Goal: Transaction & Acquisition: Book appointment/travel/reservation

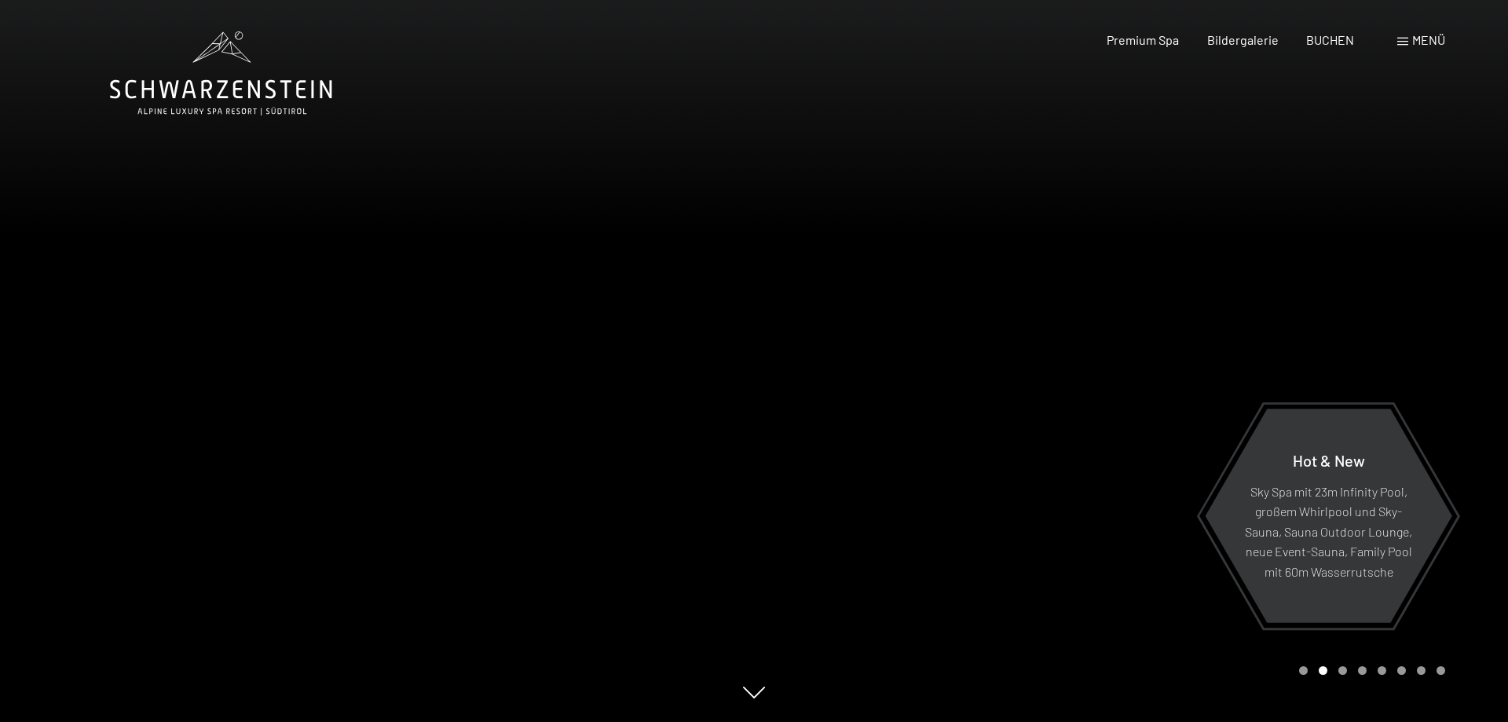
click at [1405, 46] on div "Menü" at bounding box center [1421, 39] width 48 height 17
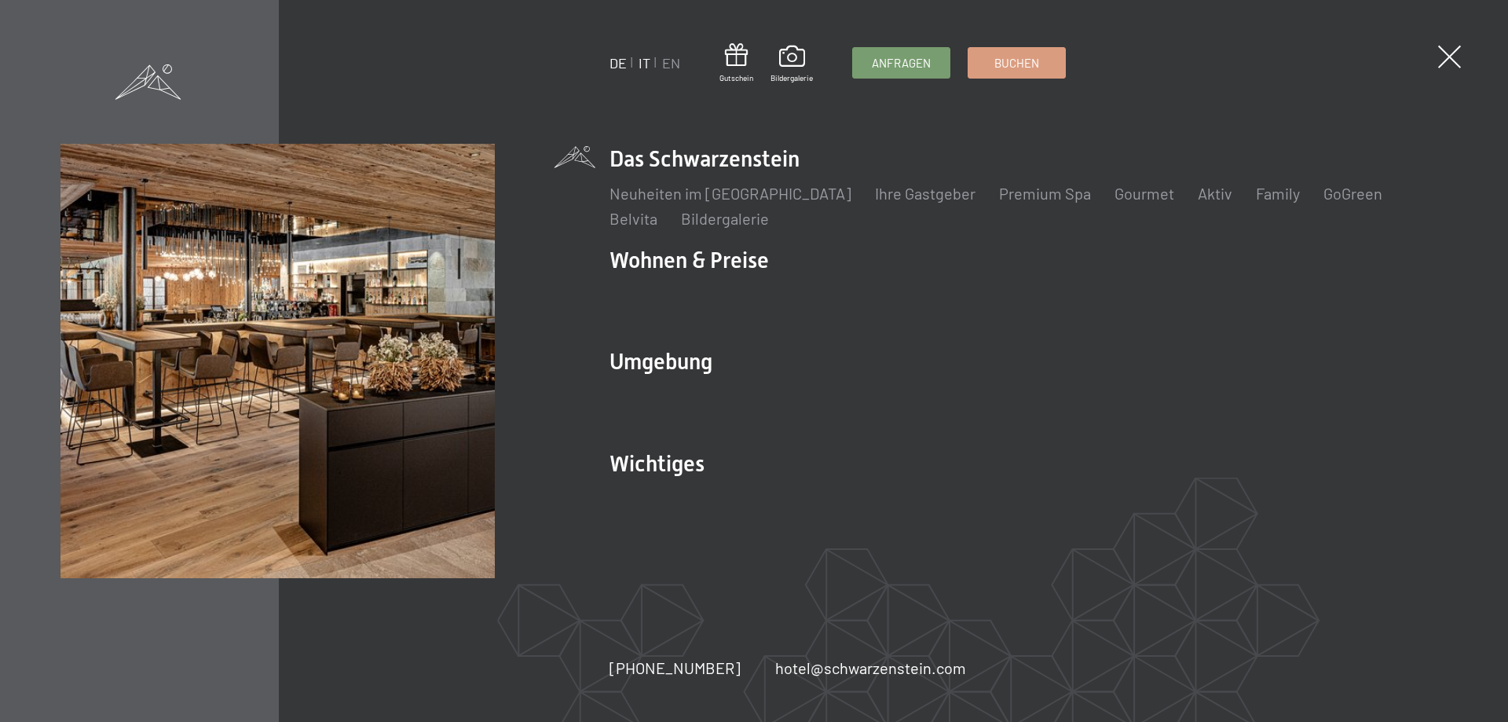
click at [649, 62] on link "IT" at bounding box center [644, 62] width 12 height 17
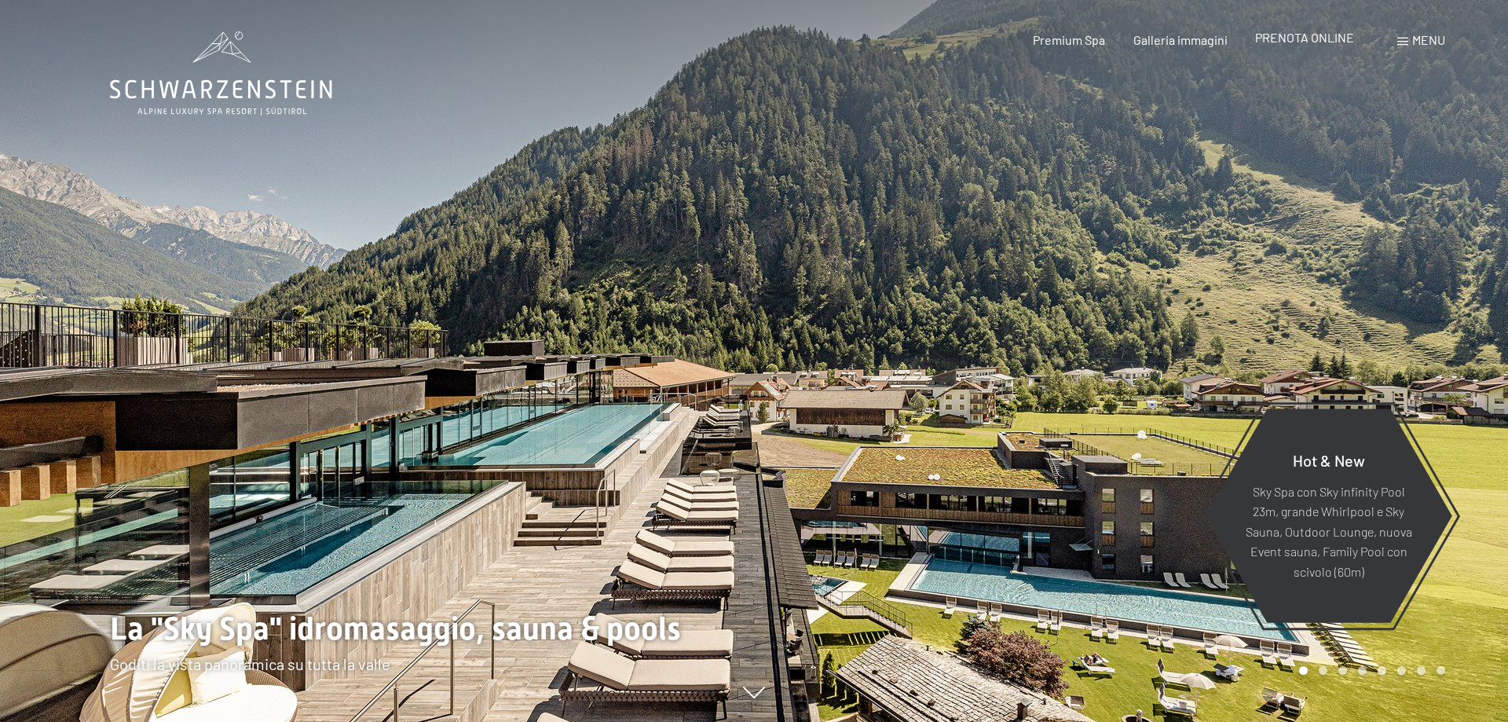
click at [1287, 36] on span "PRENOTA ONLINE" at bounding box center [1304, 37] width 99 height 15
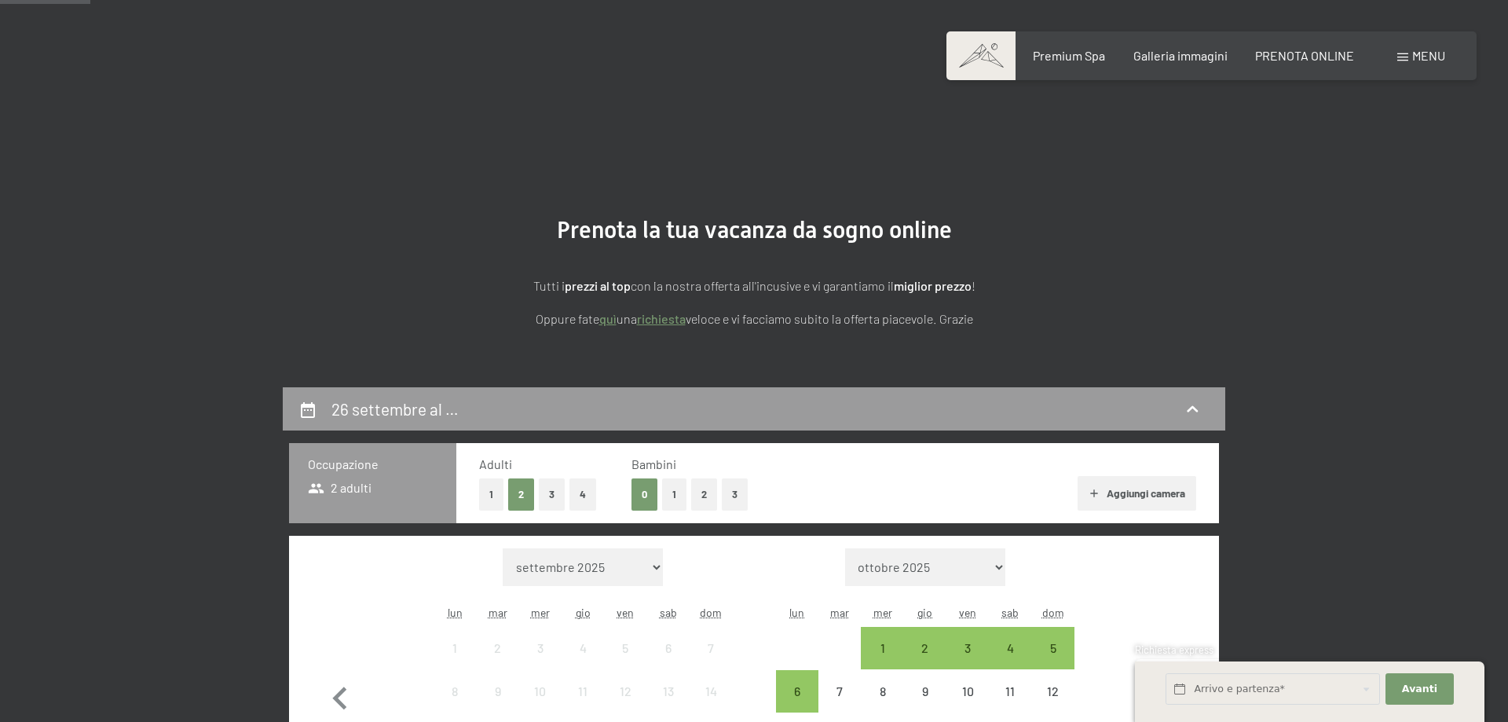
scroll to position [320, 0]
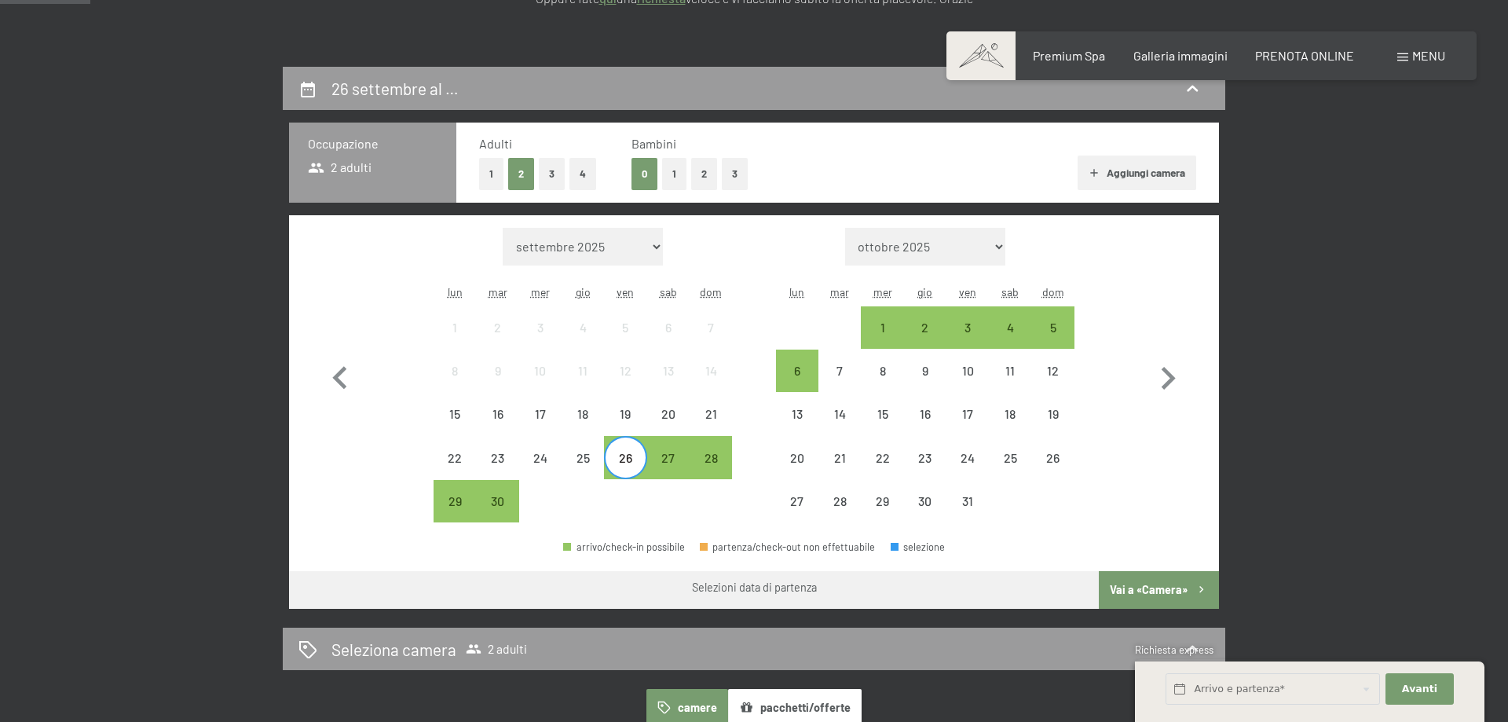
click at [733, 458] on div "Mese/anno settembre 2025 ottobre 2025 novembre 2025 dicembre 2025 gennaio 2026 …" at bounding box center [754, 375] width 874 height 295
click at [719, 452] on div "28" at bounding box center [710, 471] width 39 height 39
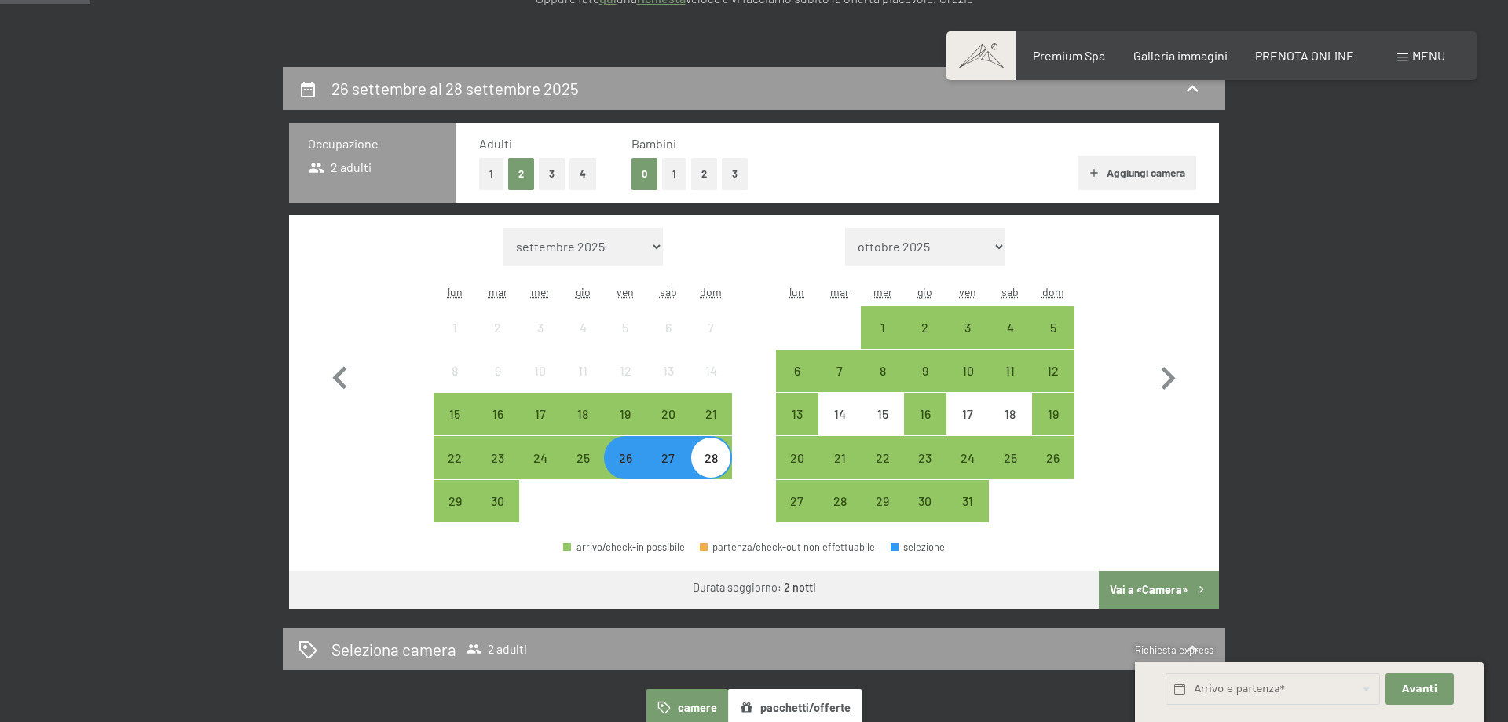
click at [1142, 603] on button "Vai a «Camera»" at bounding box center [1159, 590] width 120 height 38
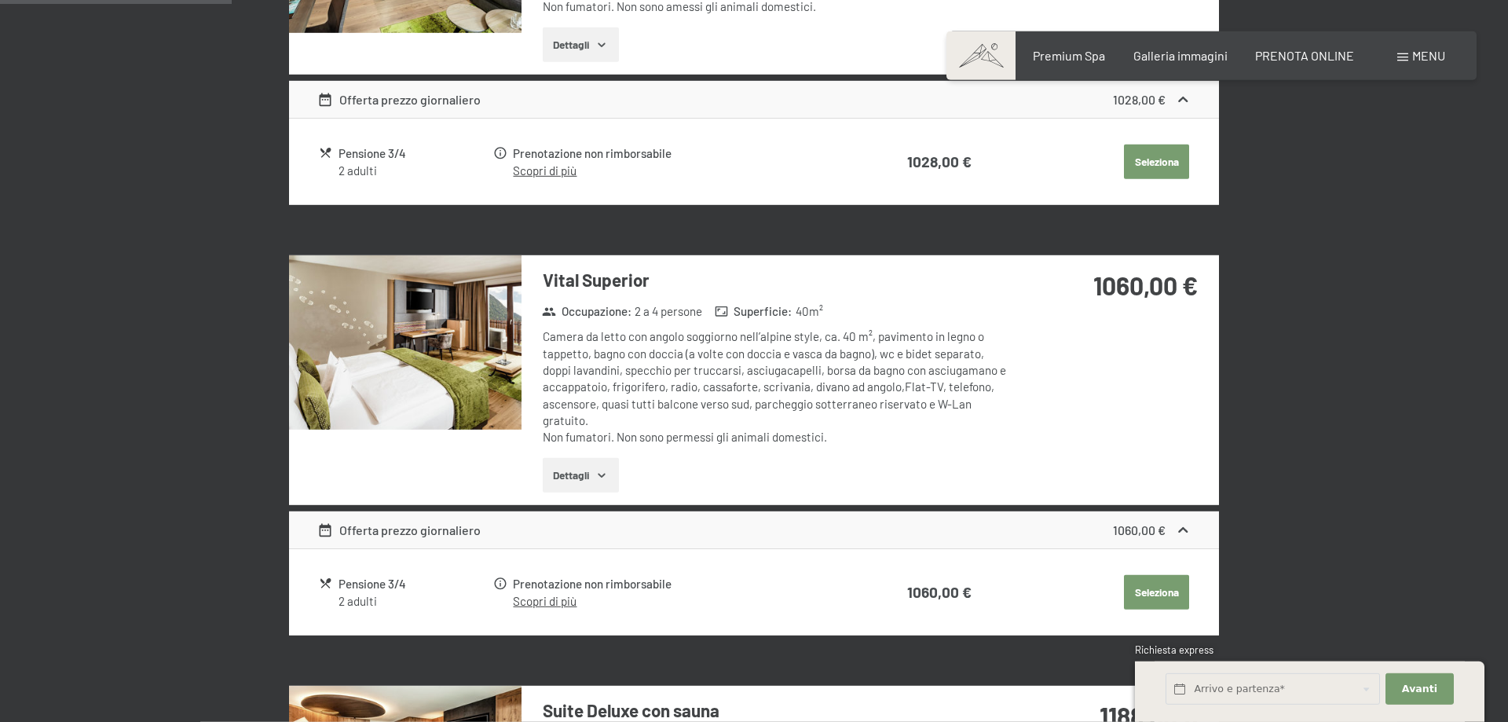
scroll to position [387, 0]
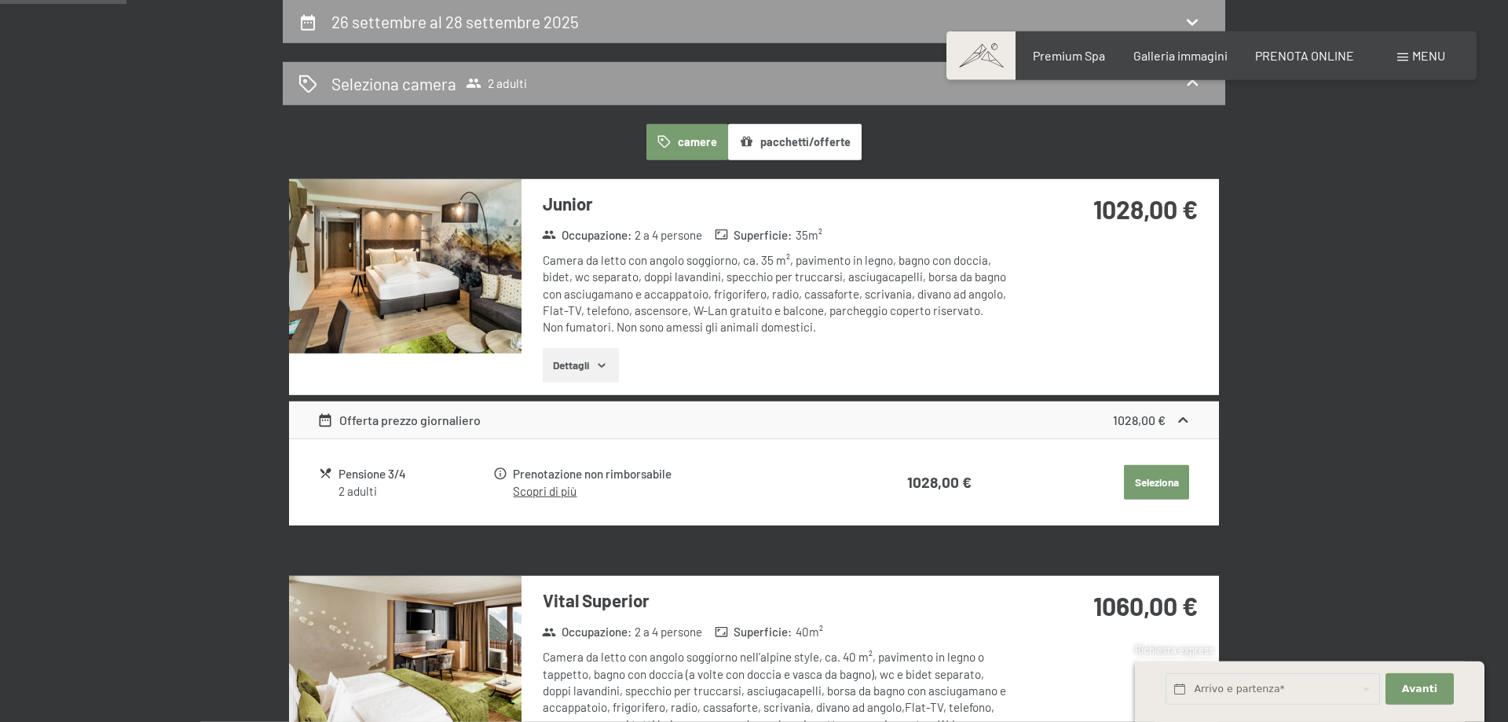
click at [371, 267] on img at bounding box center [405, 266] width 232 height 174
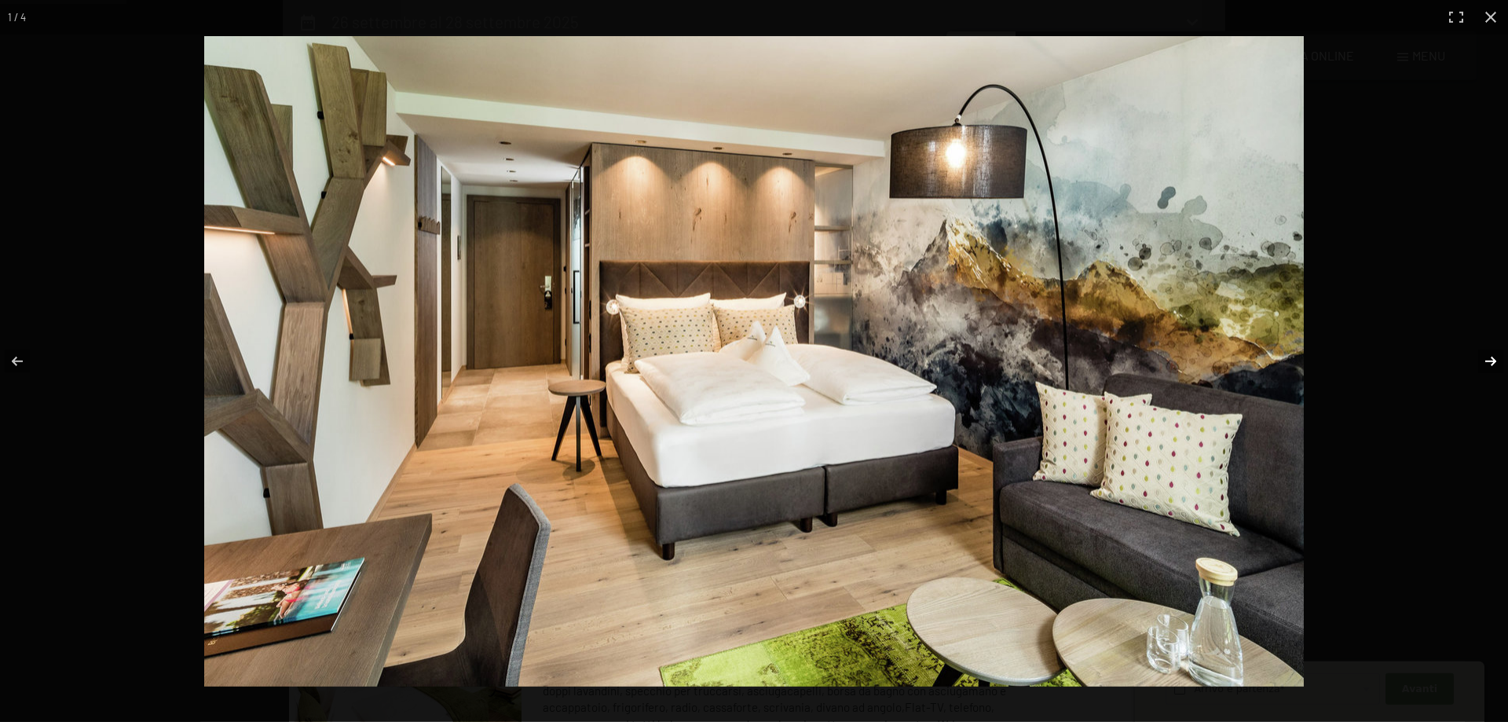
click at [1490, 369] on button "button" at bounding box center [1480, 361] width 55 height 79
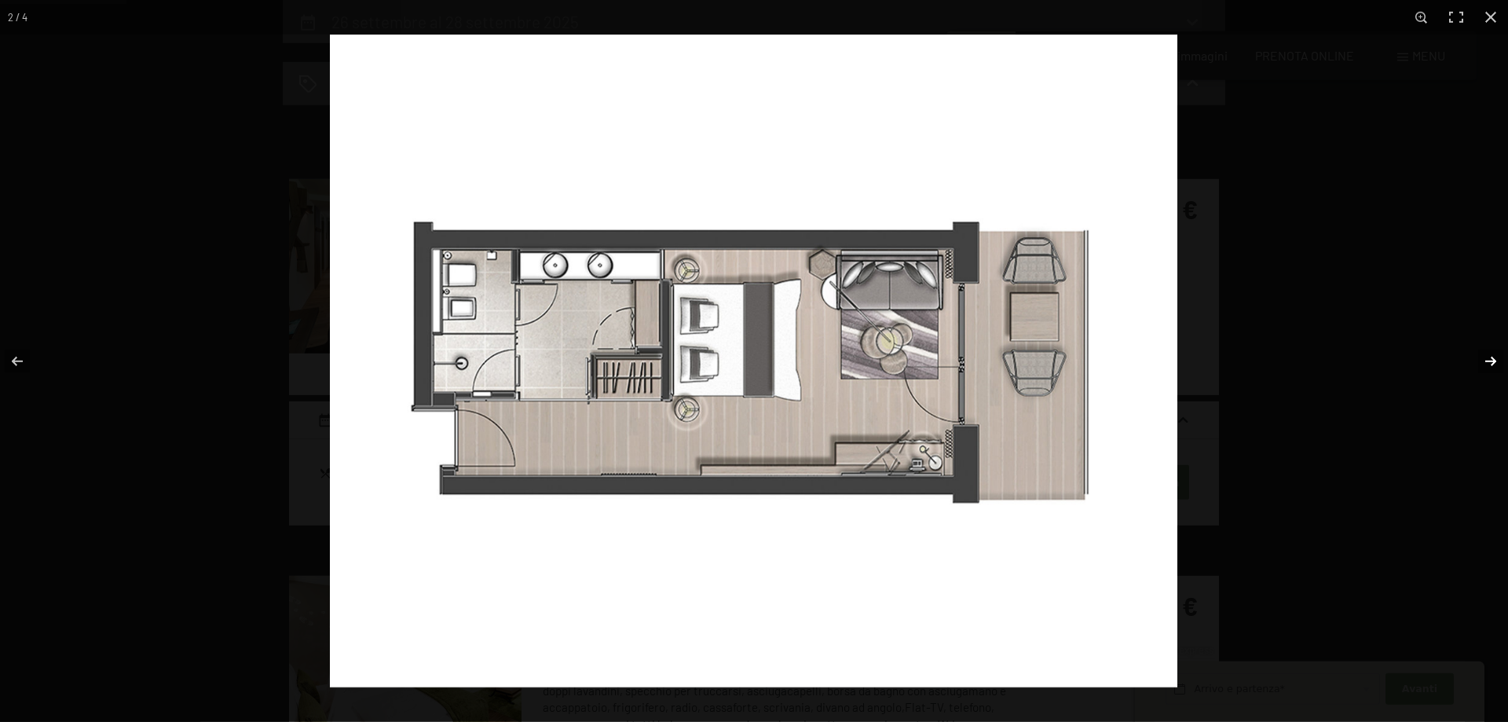
click at [1490, 369] on button "button" at bounding box center [1480, 361] width 55 height 79
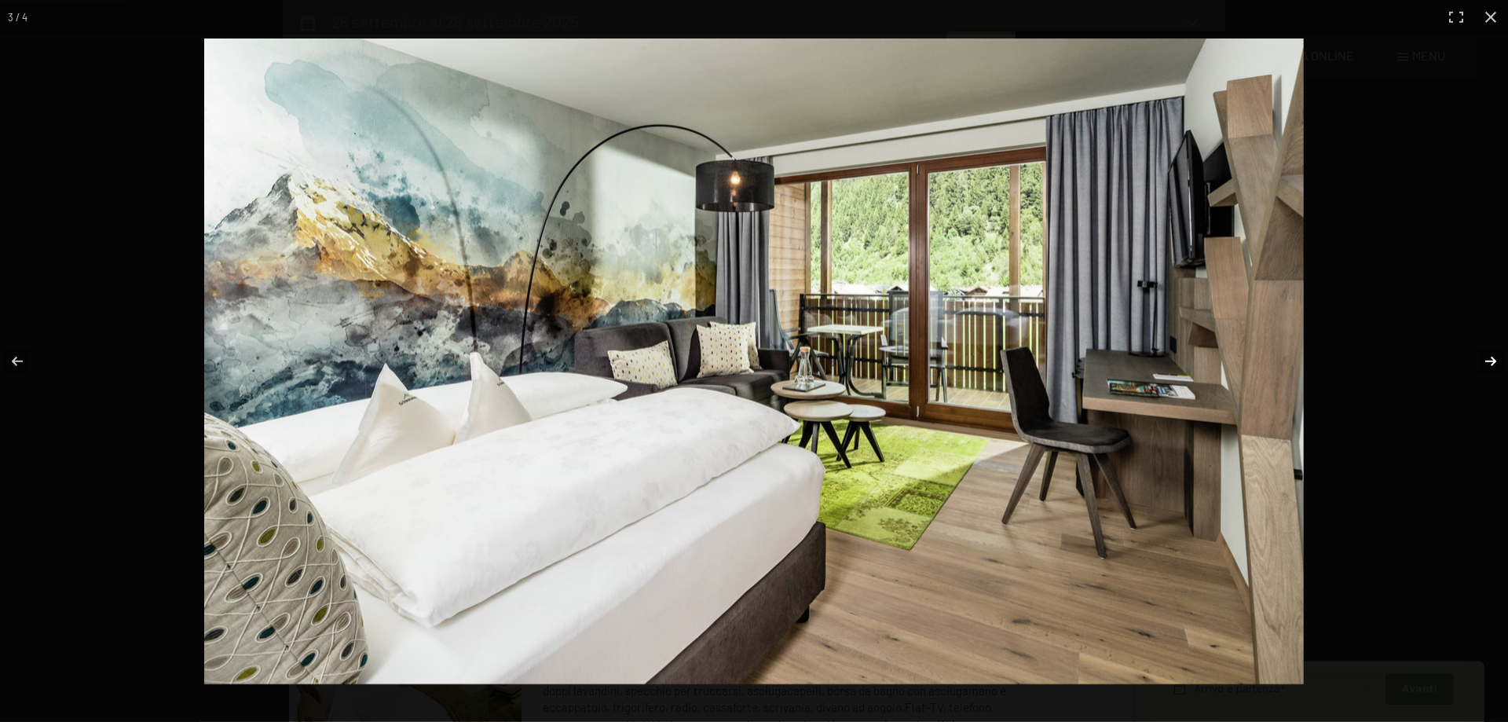
click at [1490, 369] on button "button" at bounding box center [1480, 361] width 55 height 79
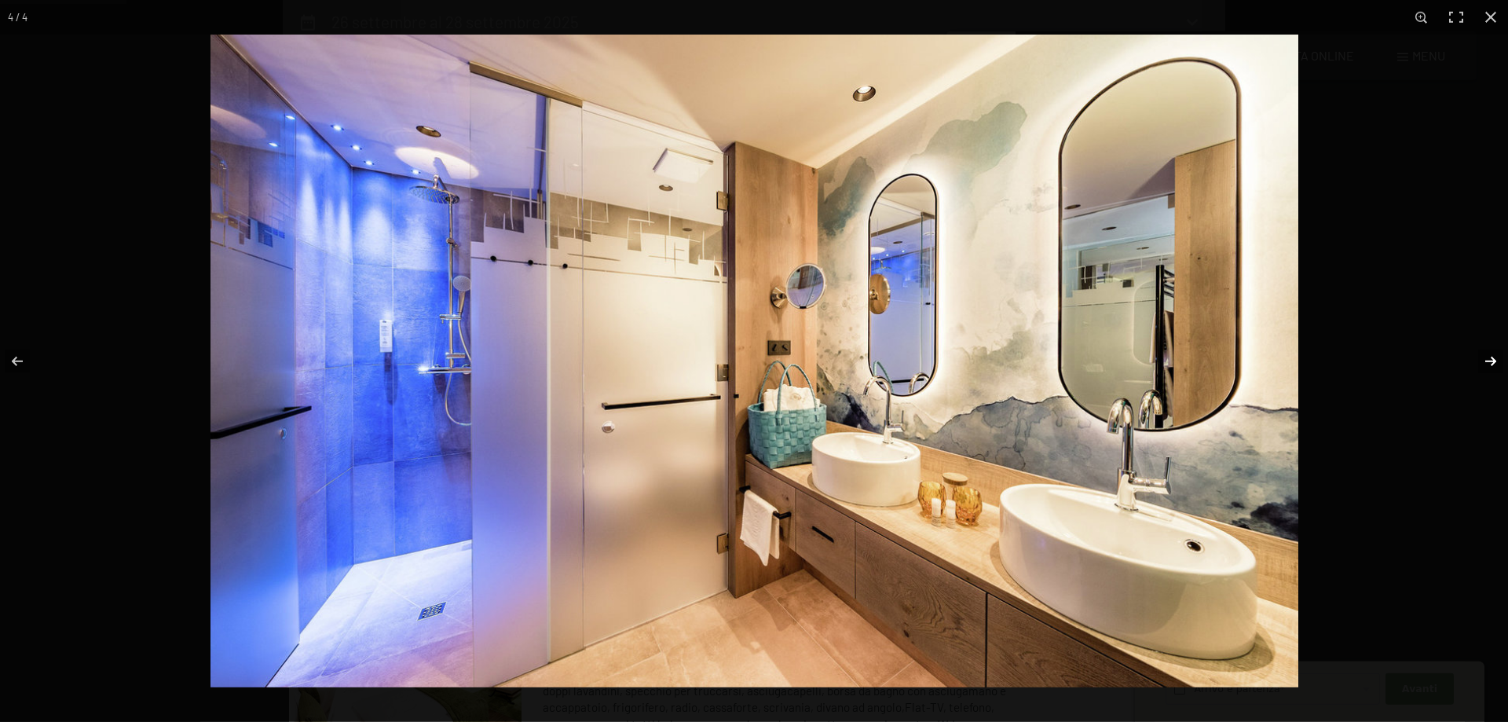
click at [1490, 369] on button "button" at bounding box center [1480, 361] width 55 height 79
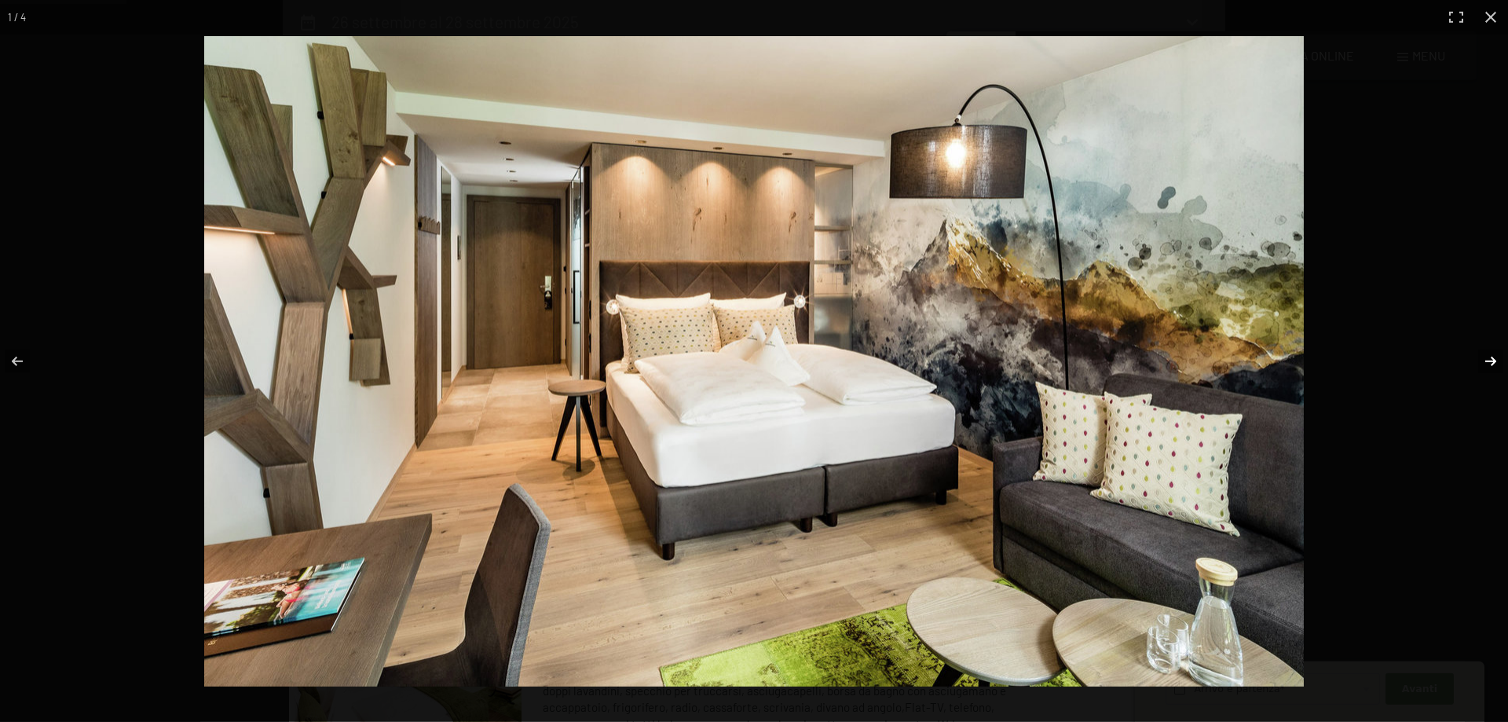
click at [1490, 369] on button "button" at bounding box center [1480, 361] width 55 height 79
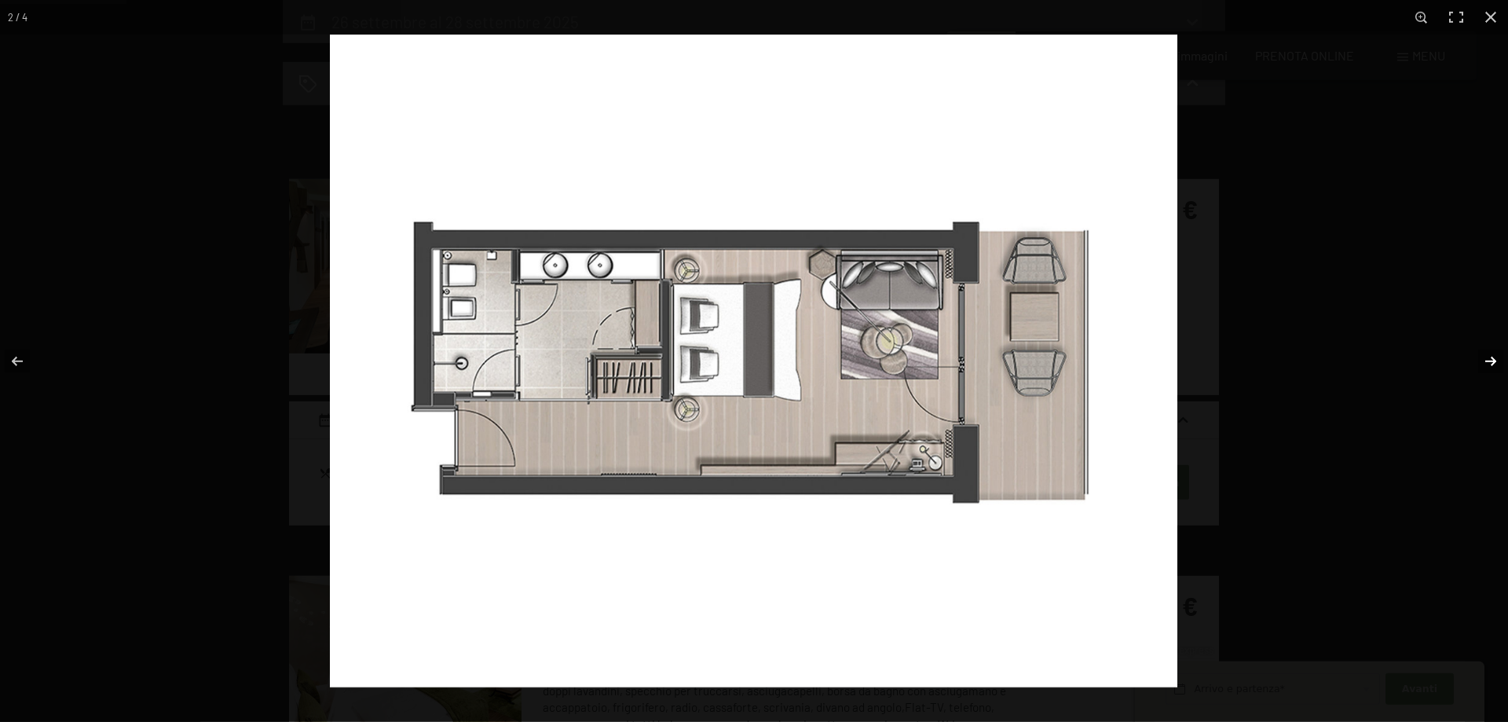
click at [1490, 369] on button "button" at bounding box center [1480, 361] width 55 height 79
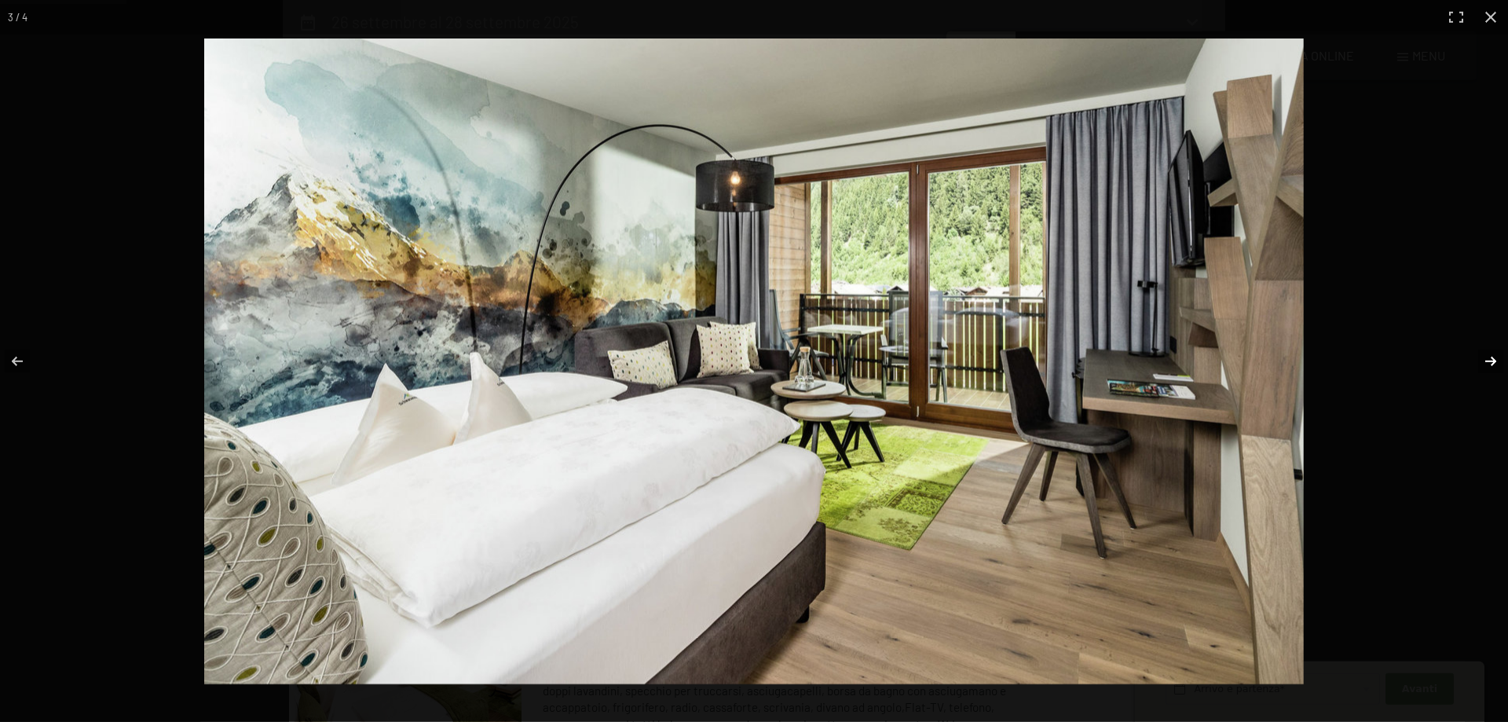
click at [1490, 369] on button "button" at bounding box center [1480, 361] width 55 height 79
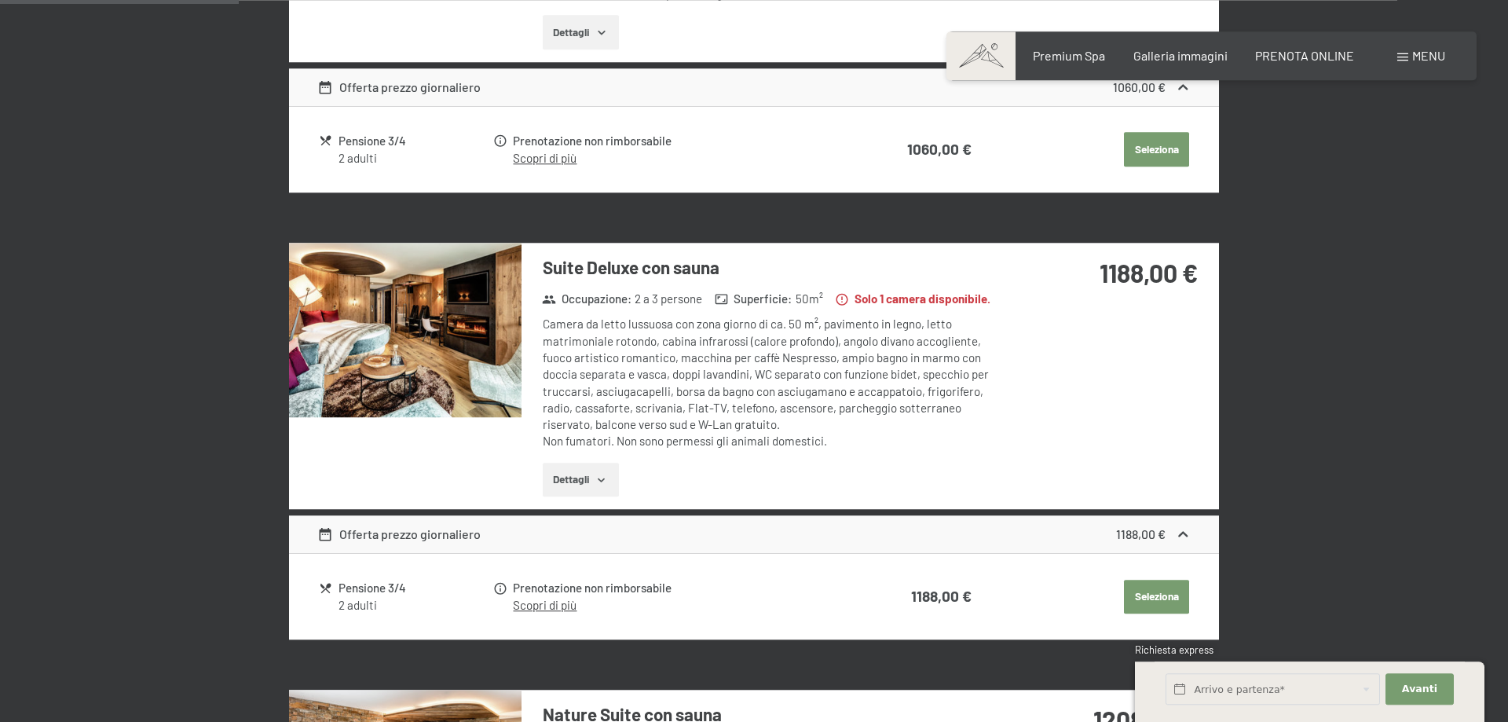
scroll to position [1188, 0]
